Goal: Task Accomplishment & Management: Manage account settings

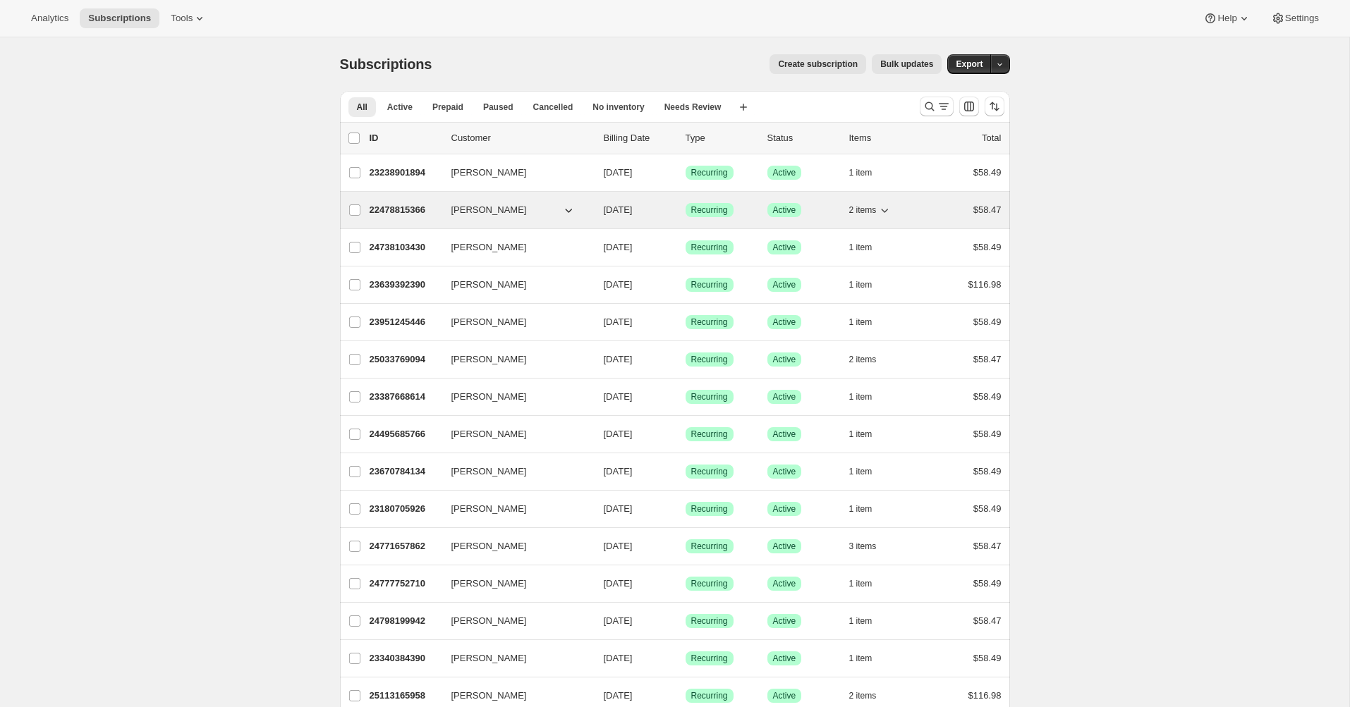
click at [506, 216] on div "22478815366 [PERSON_NAME] [DATE] Success Recurring Success Active 2 items $58.47" at bounding box center [686, 210] width 632 height 20
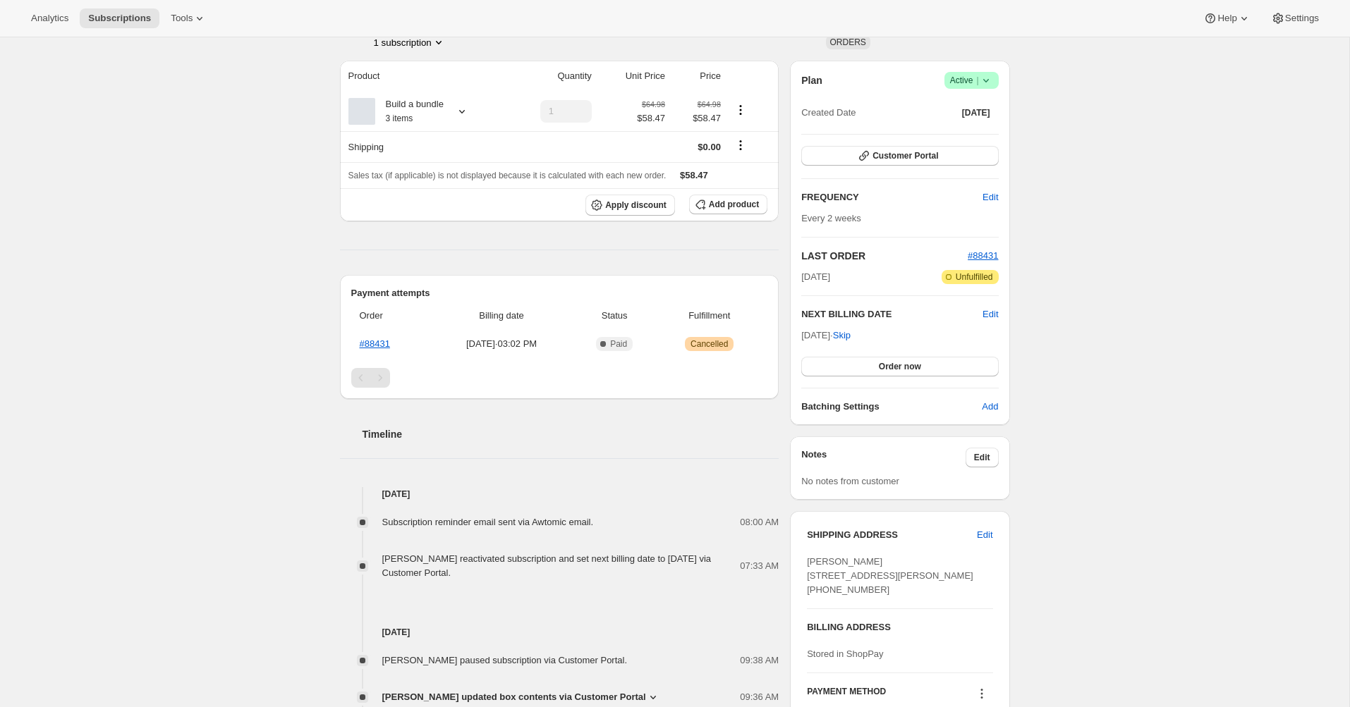
scroll to position [102, 0]
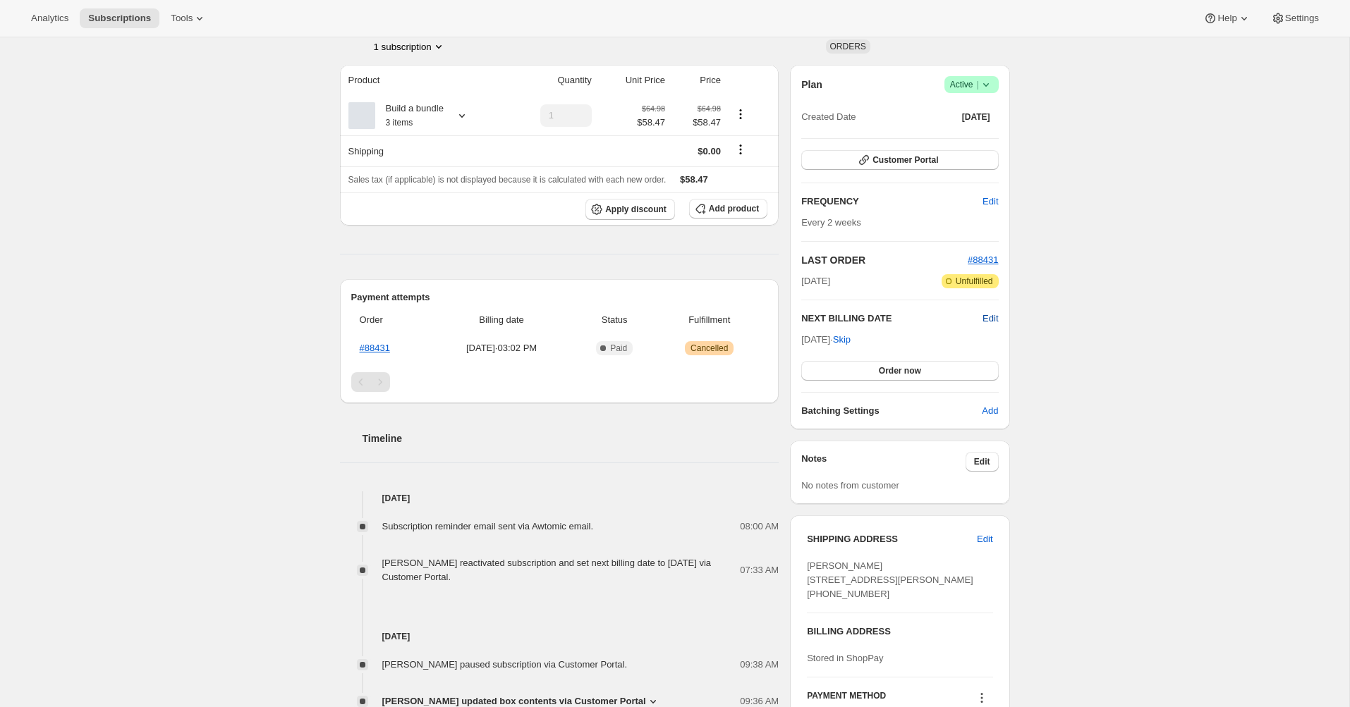
click at [984, 314] on span "Edit" at bounding box center [990, 319] width 16 height 14
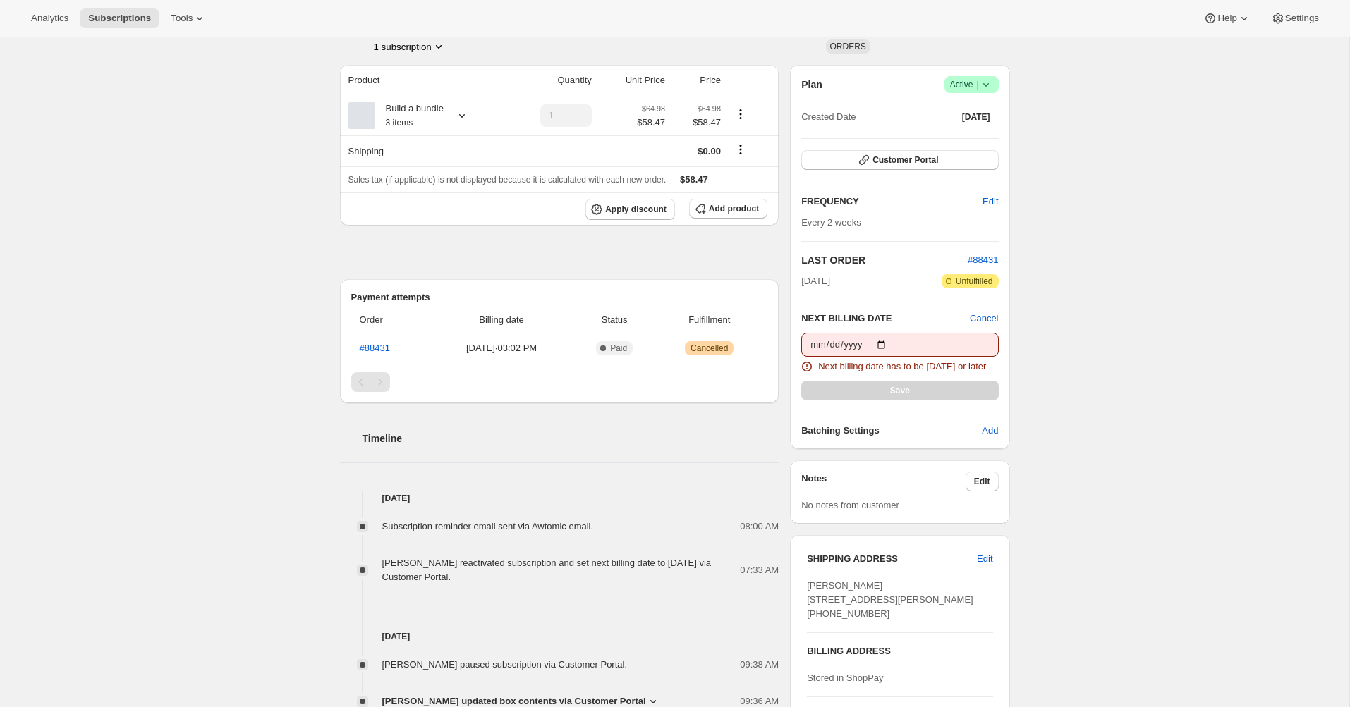
click at [1063, 304] on div "Subscription #22478815366. This page is ready Subscription #22478815366 Success…" at bounding box center [674, 422] width 1349 height 975
click at [982, 314] on span "Cancel" at bounding box center [984, 319] width 28 height 14
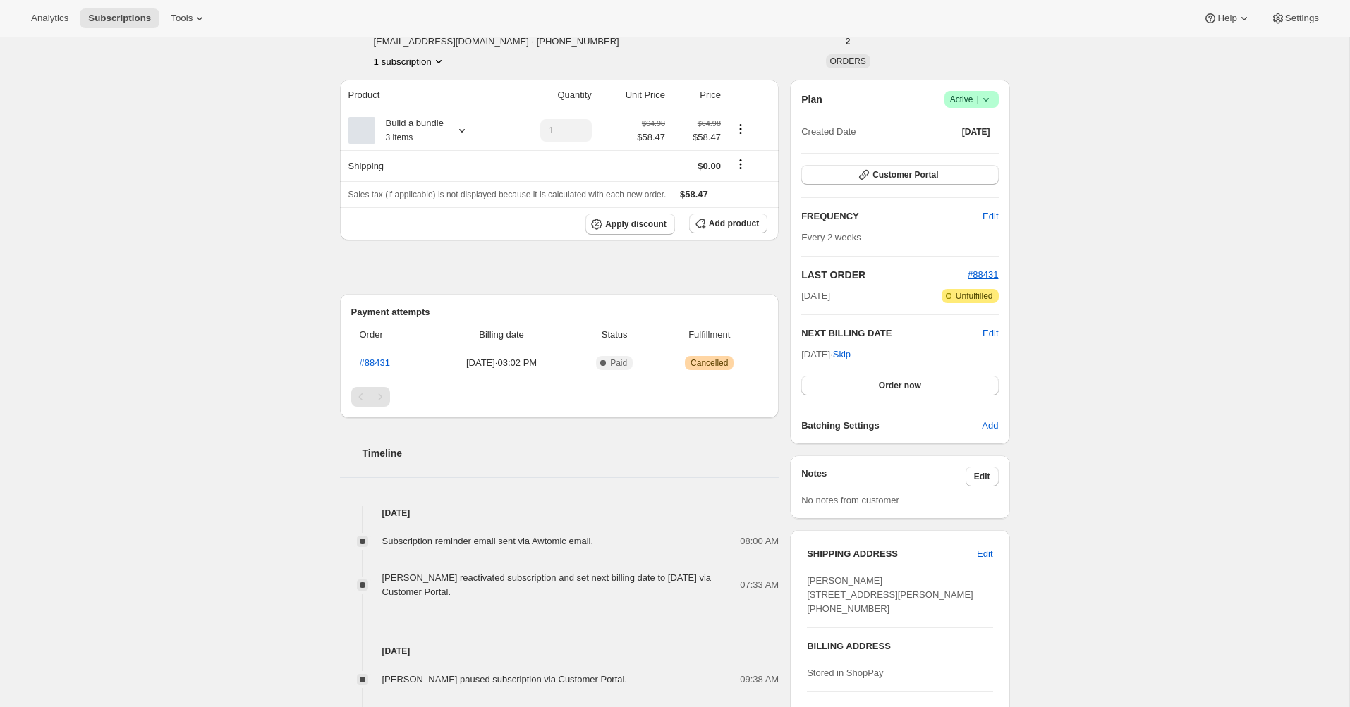
scroll to position [85, 0]
click at [930, 176] on span "Customer Portal" at bounding box center [905, 177] width 66 height 11
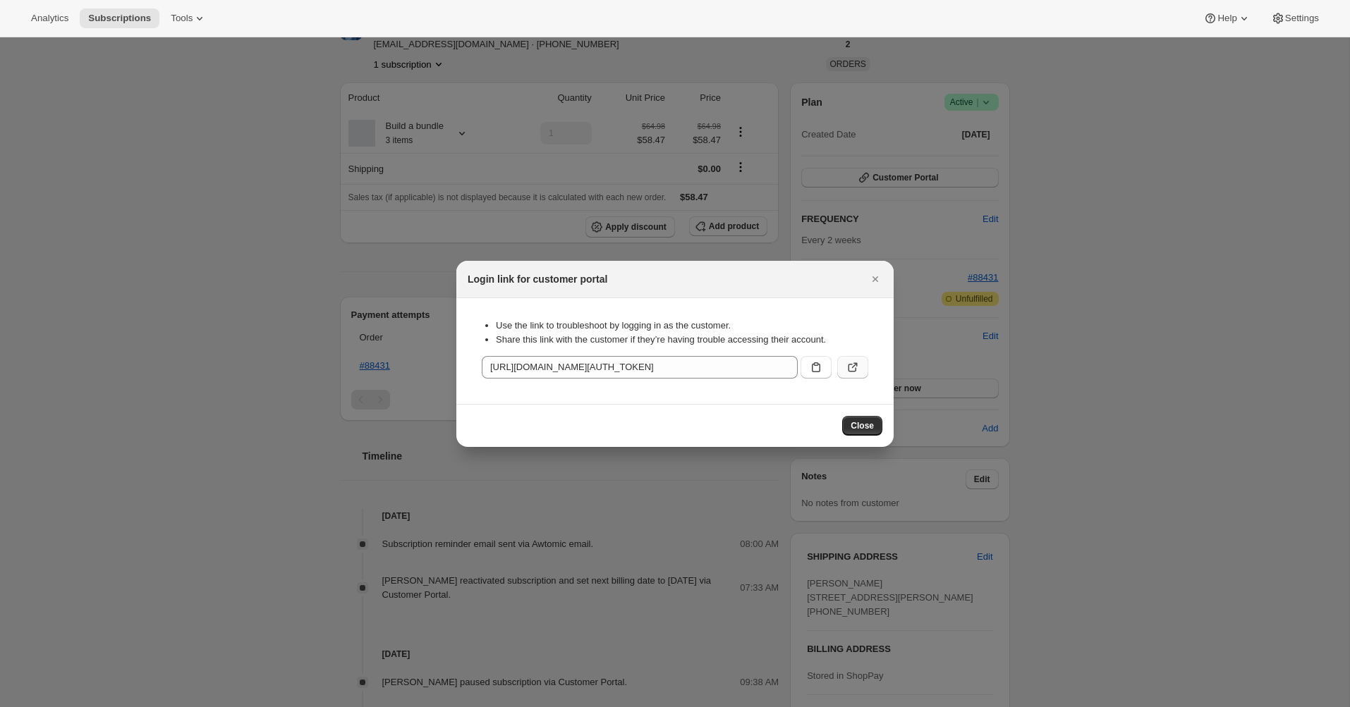
click at [853, 369] on icon ":rc2:" at bounding box center [853, 367] width 14 height 14
click at [877, 280] on icon "Close" at bounding box center [875, 279] width 14 height 14
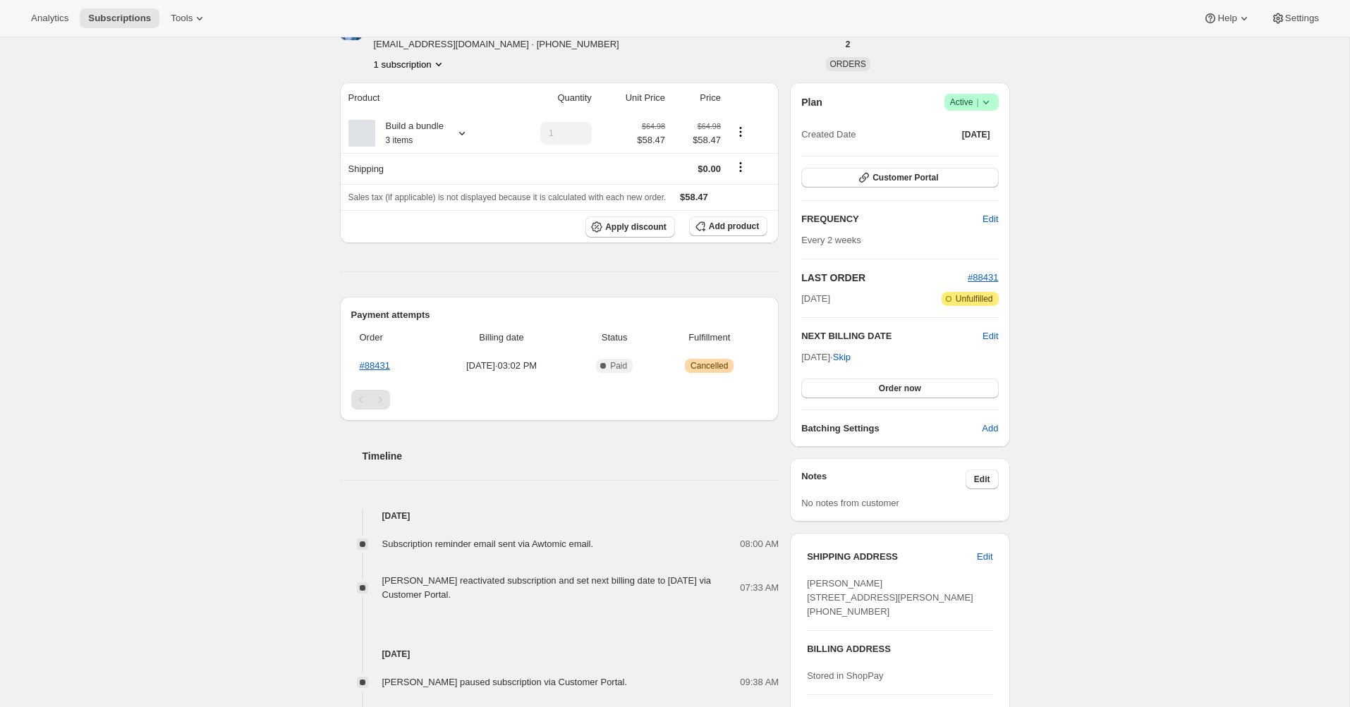
scroll to position [0, 0]
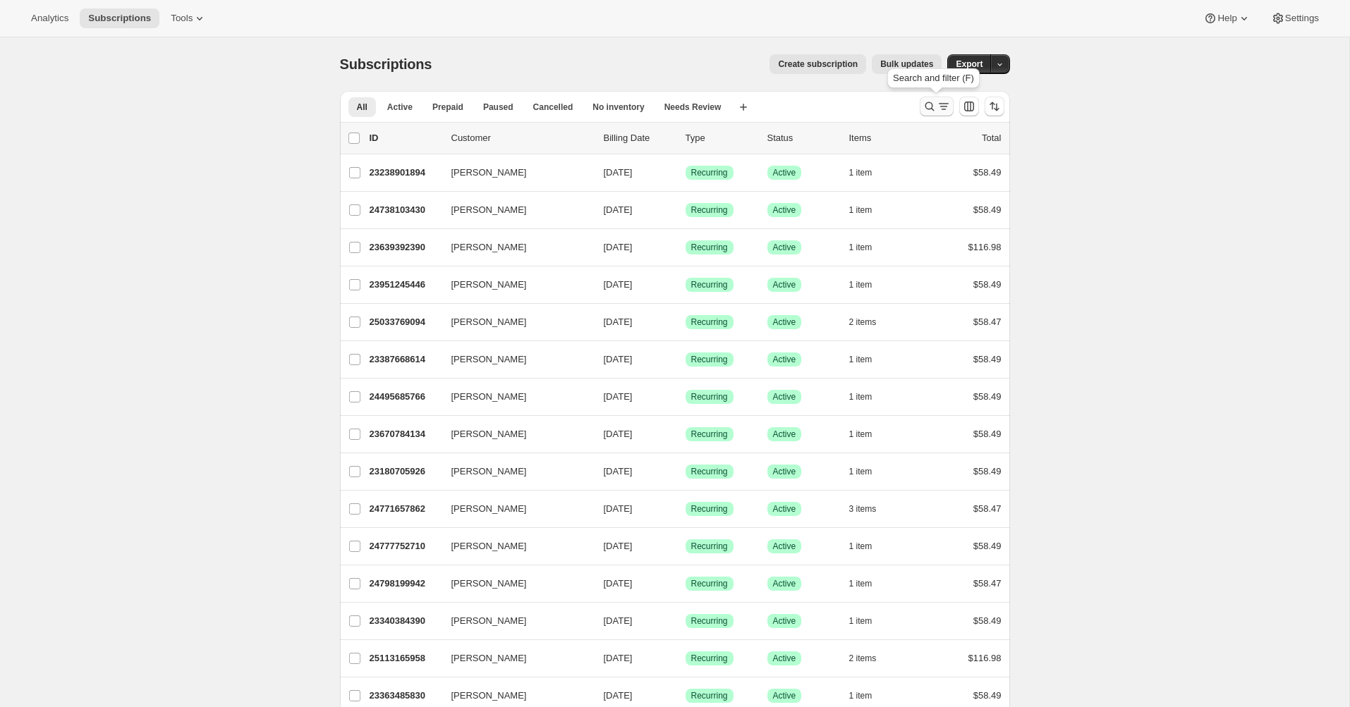
click at [932, 106] on icon "Search and filter results" at bounding box center [929, 106] width 14 height 14
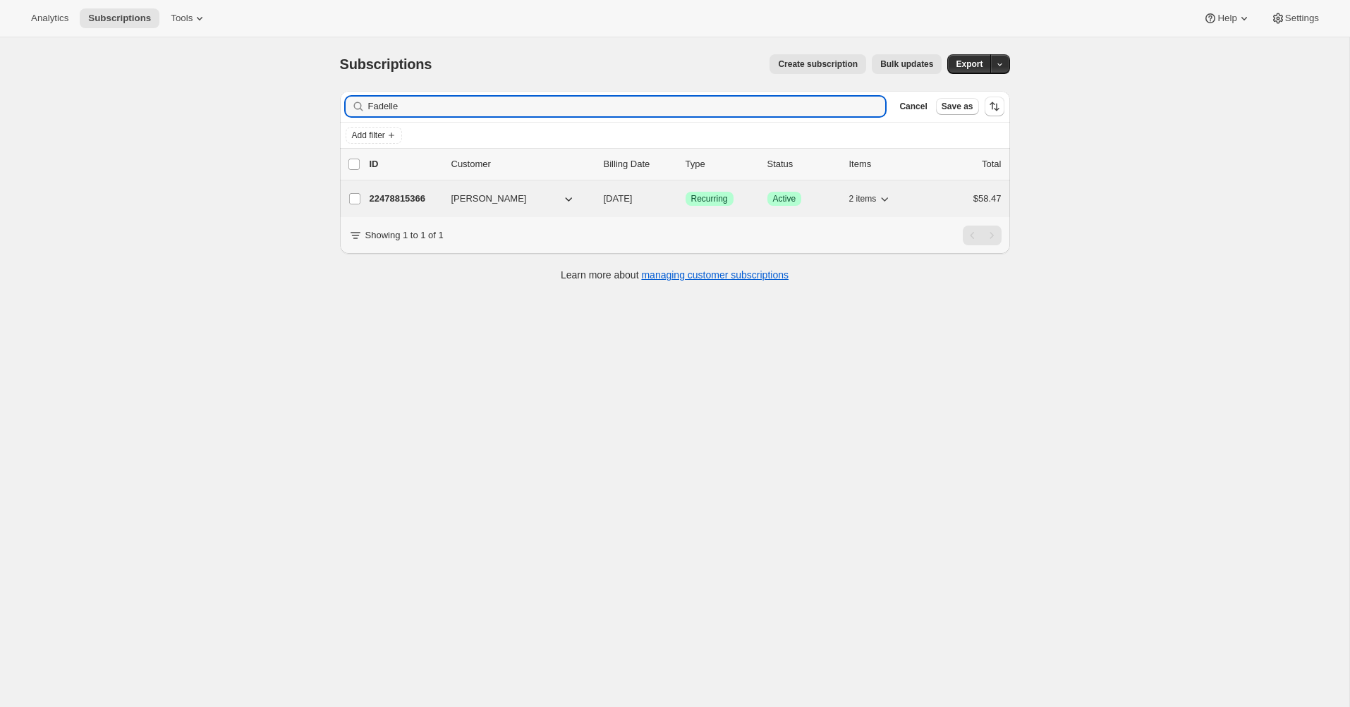
type input "Fadelle"
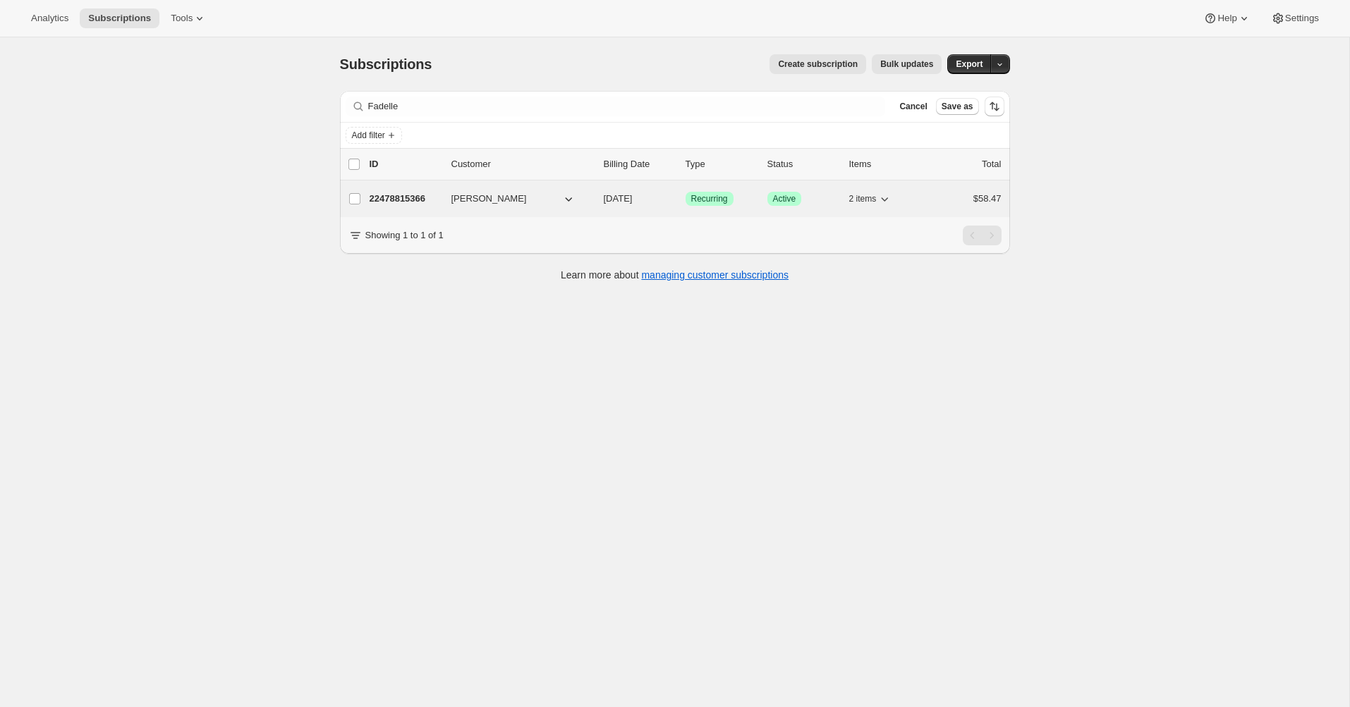
click at [872, 197] on span "2 items" at bounding box center [863, 198] width 28 height 11
click at [887, 197] on icon "button" at bounding box center [884, 199] width 14 height 14
click at [396, 200] on p "22478815366" at bounding box center [405, 199] width 71 height 14
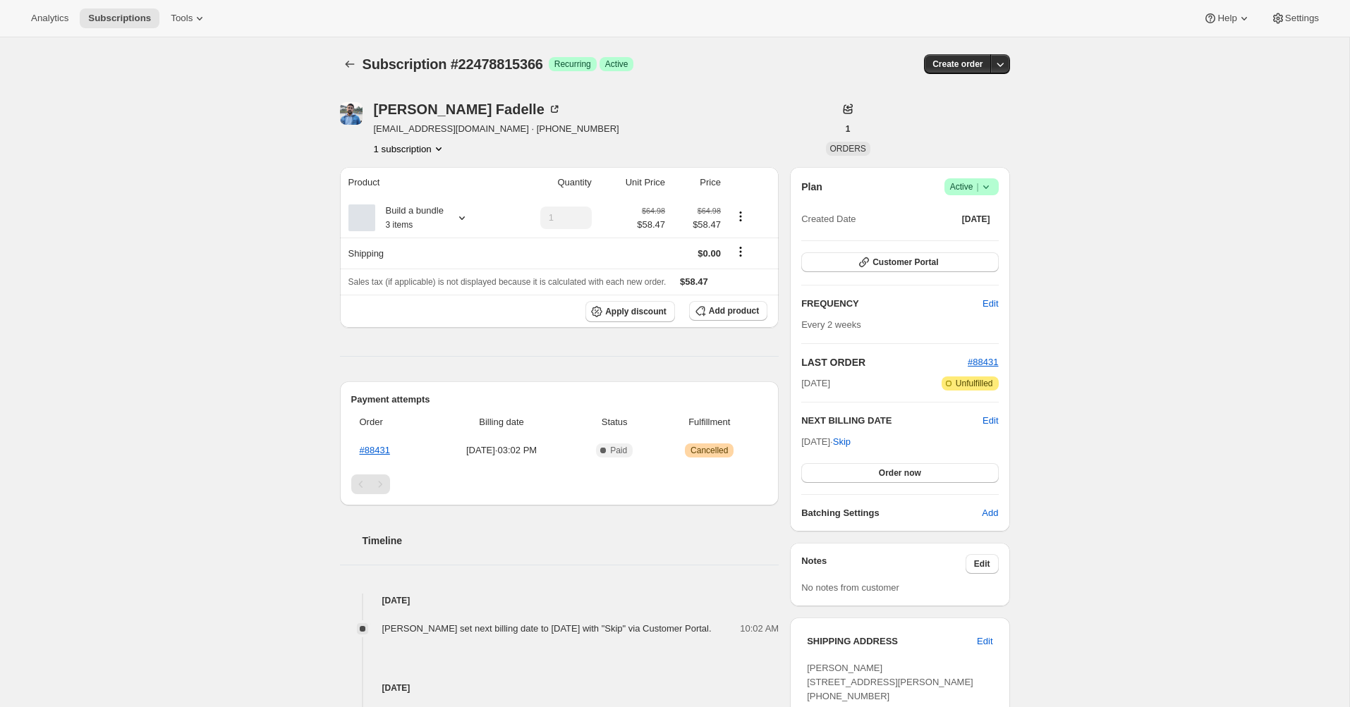
click at [437, 145] on icon "Product actions" at bounding box center [439, 149] width 14 height 14
click at [749, 118] on div "Daniel Fadelle dfadelle@gmail.com · +16475540767 1 subscription" at bounding box center [574, 129] width 469 height 54
click at [1001, 61] on icon "button" at bounding box center [1000, 64] width 14 height 14
click at [1032, 252] on div "Subscription #22478815366. This page is ready Subscription #22478815366 Success…" at bounding box center [674, 532] width 1349 height 991
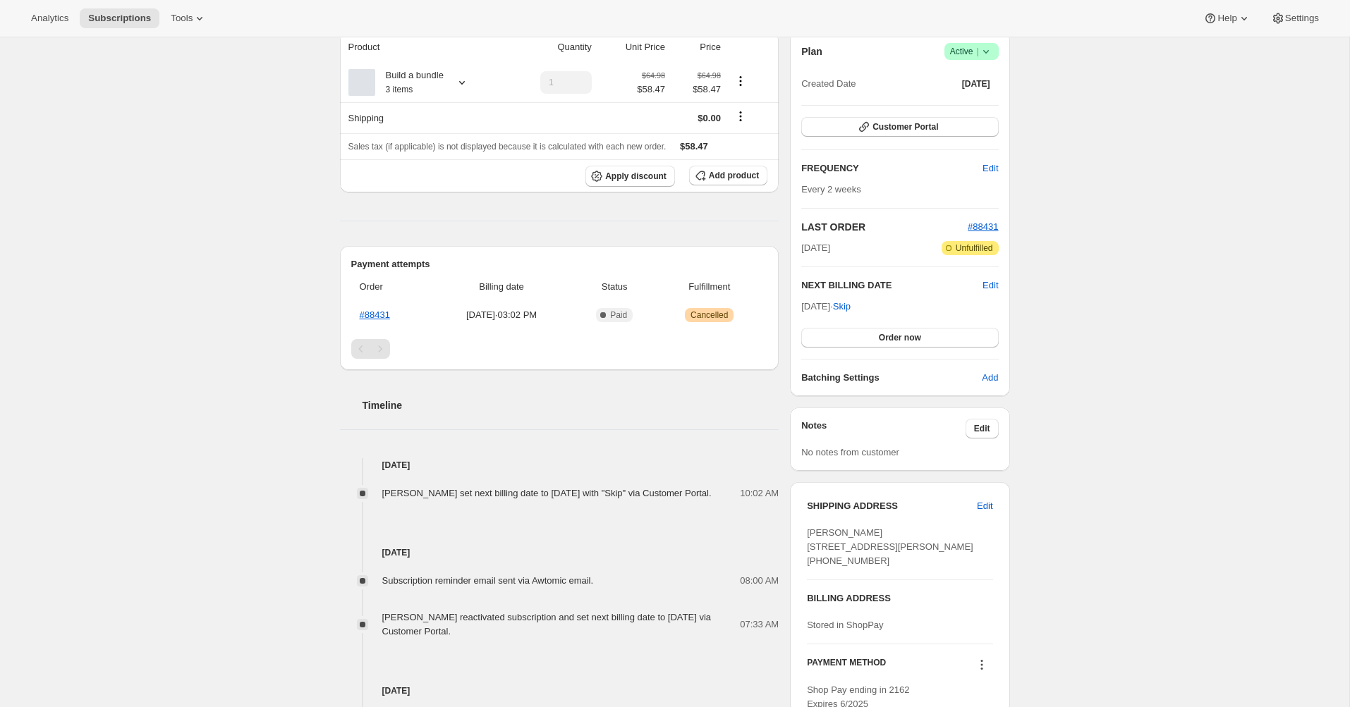
scroll to position [135, 0]
click at [850, 307] on span "Skip" at bounding box center [842, 307] width 18 height 14
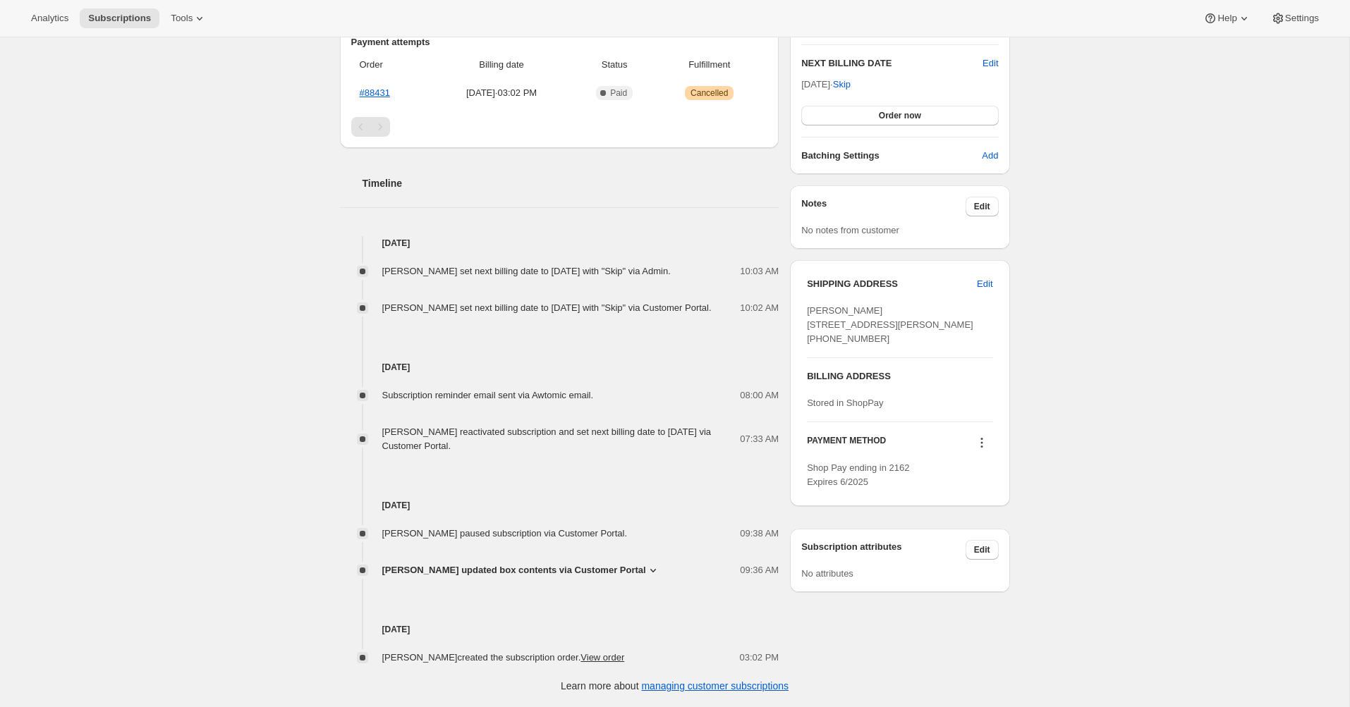
scroll to position [451, 0]
click at [972, 550] on button "Edit" at bounding box center [981, 550] width 33 height 20
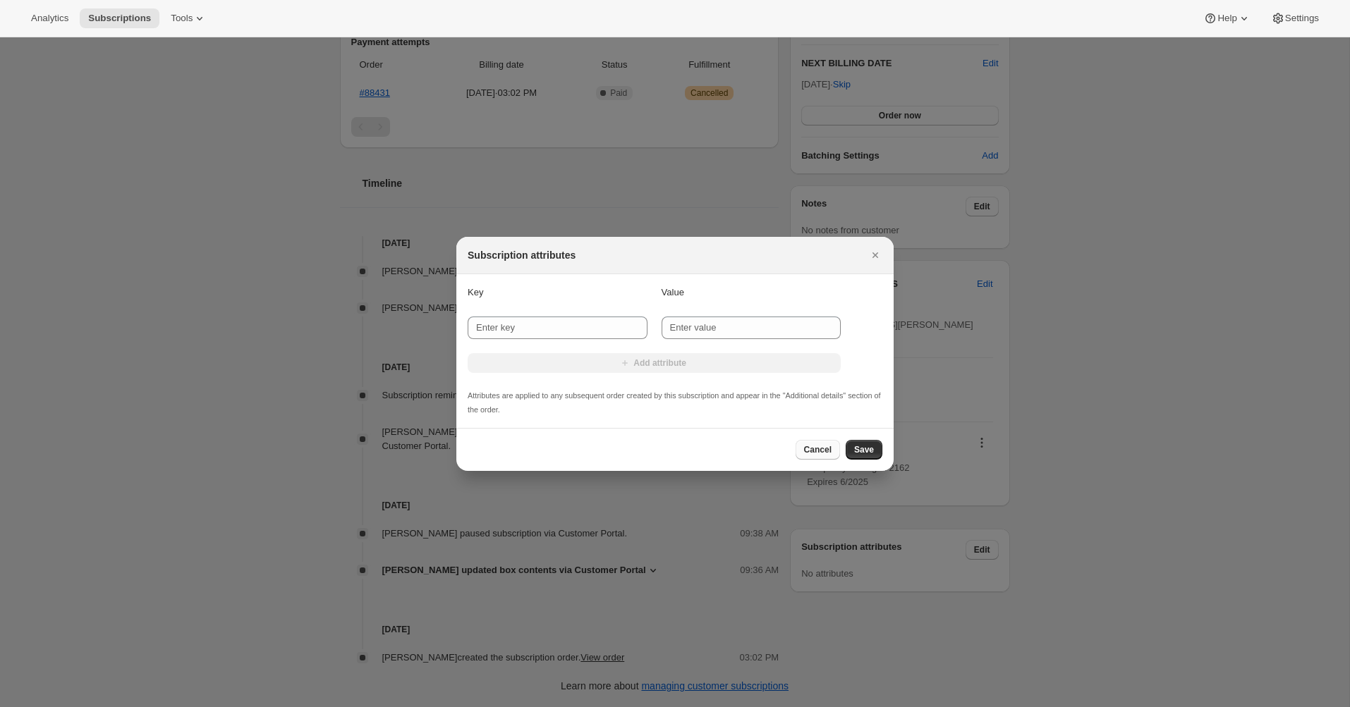
click at [816, 447] on span "Cancel" at bounding box center [818, 449] width 28 height 11
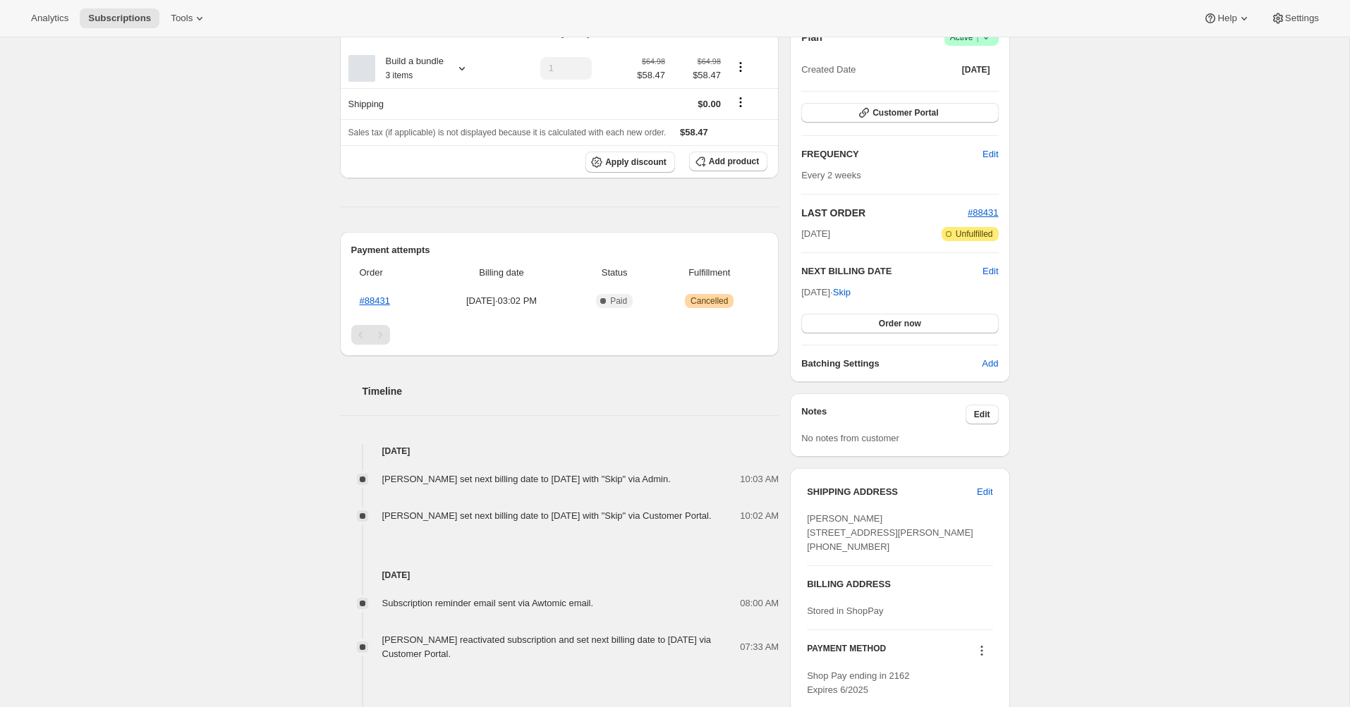
scroll to position [166, 0]
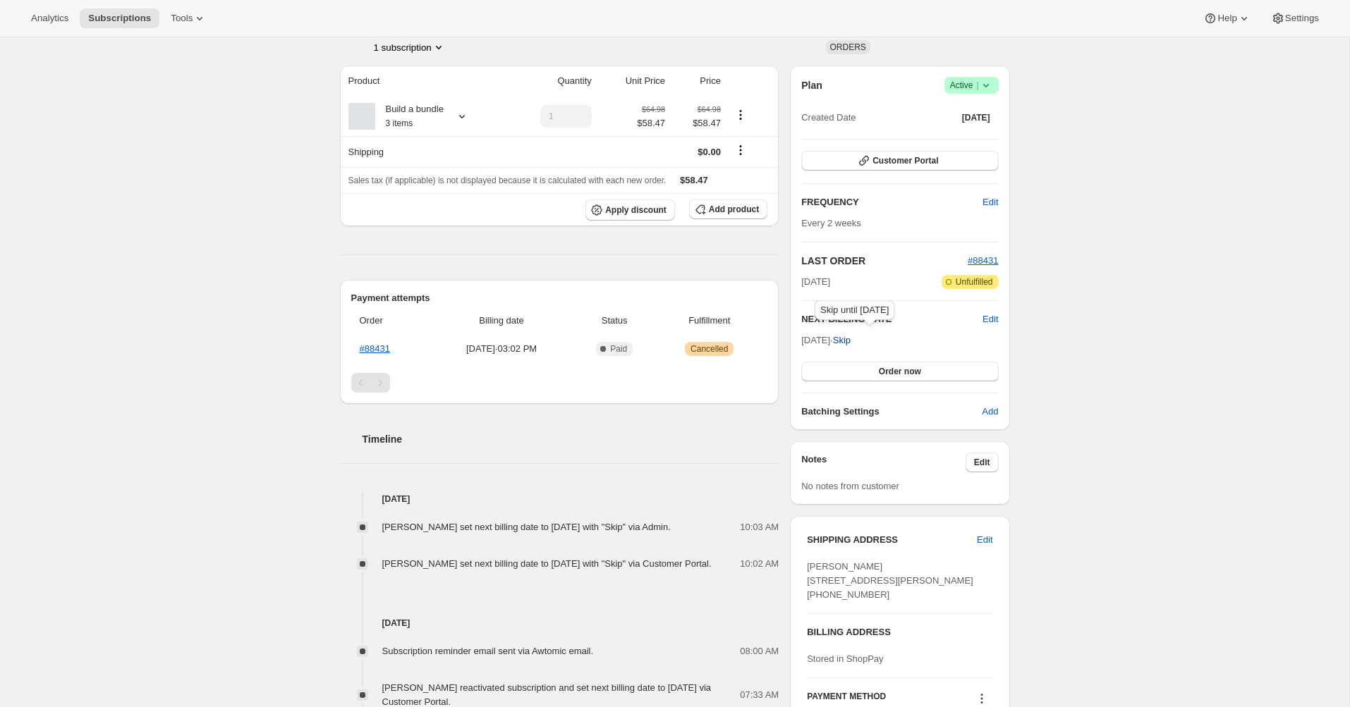
click at [850, 343] on span "Skip" at bounding box center [842, 341] width 18 height 14
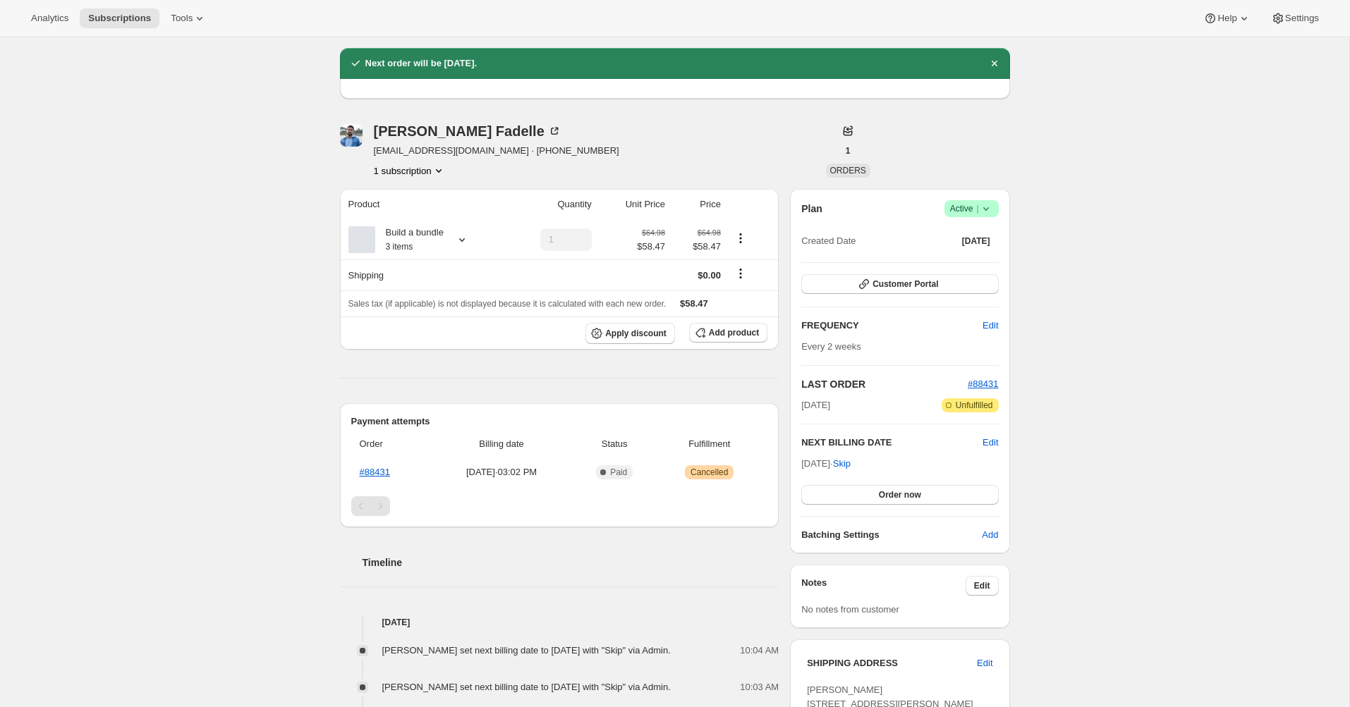
scroll to position [0, 0]
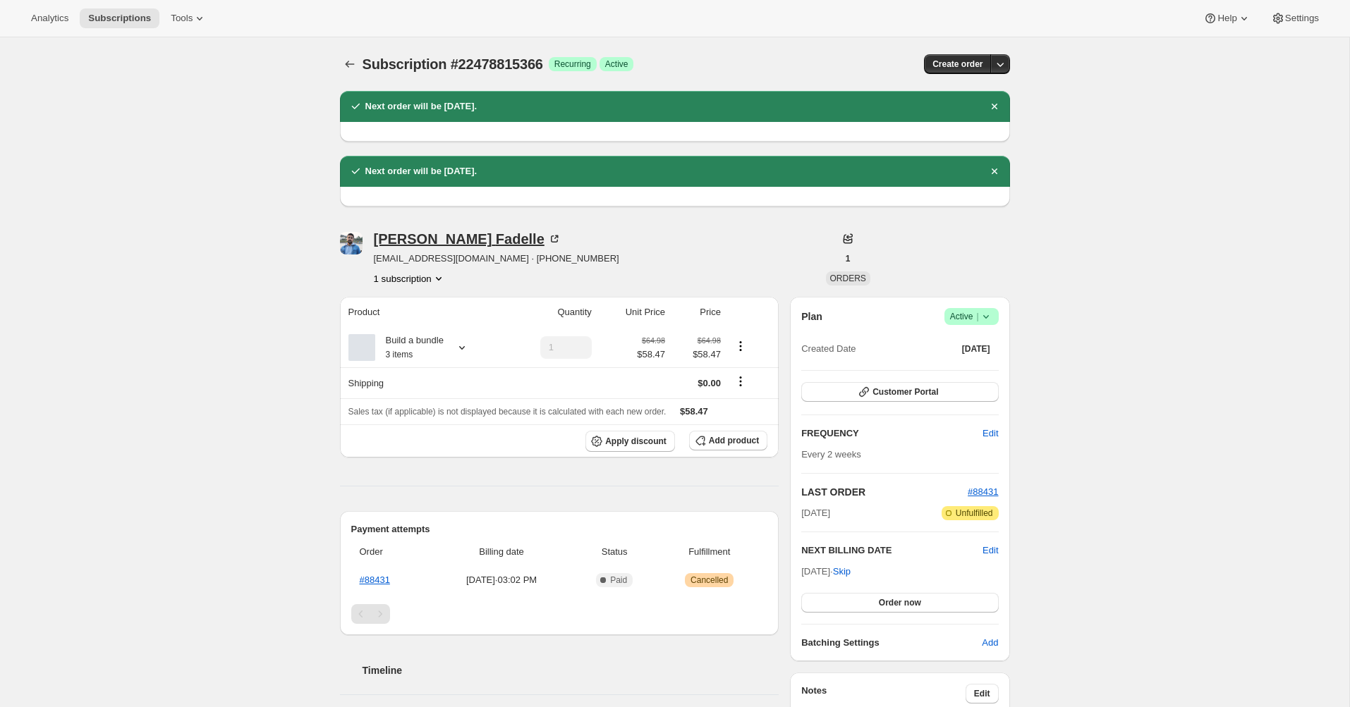
click at [413, 242] on div "Daniel Fadelle" at bounding box center [468, 239] width 188 height 14
